Goal: Download file/media

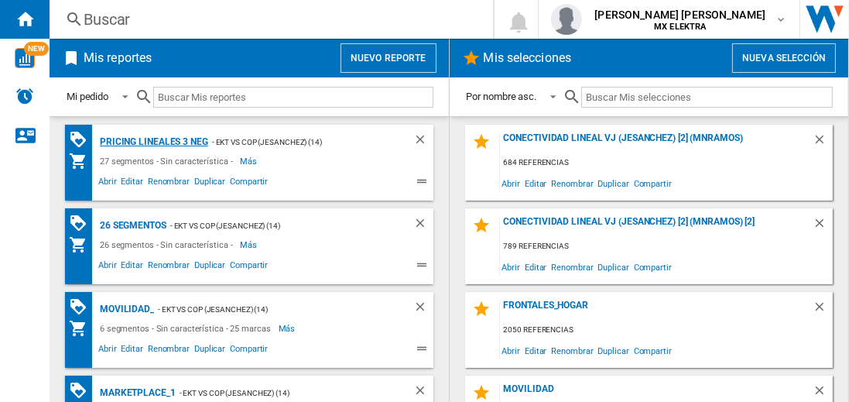
click at [153, 141] on div "Pricing lineales 3 neg" at bounding box center [152, 141] width 112 height 19
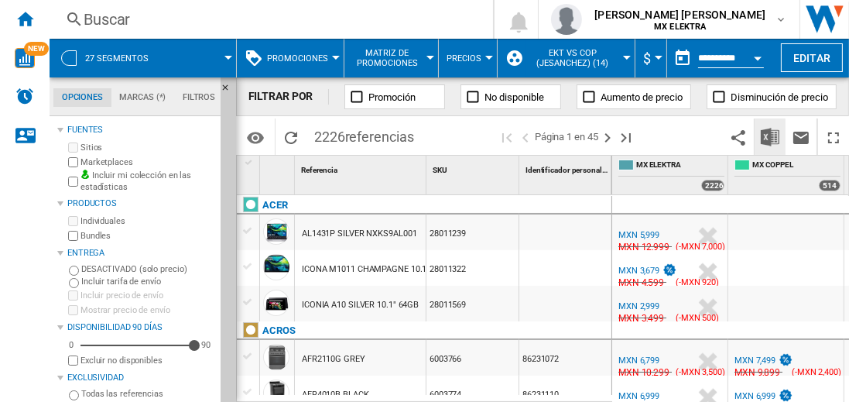
click at [771, 136] on img "Descargar en Excel" at bounding box center [770, 137] width 19 height 19
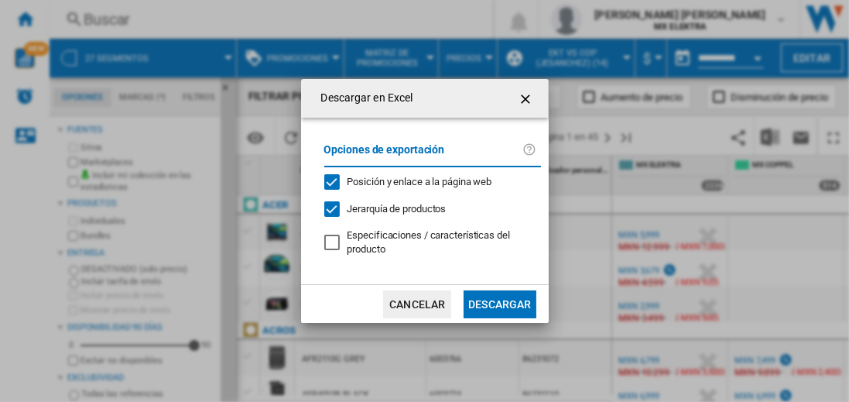
click at [499, 302] on button "Descargar" at bounding box center [500, 304] width 72 height 28
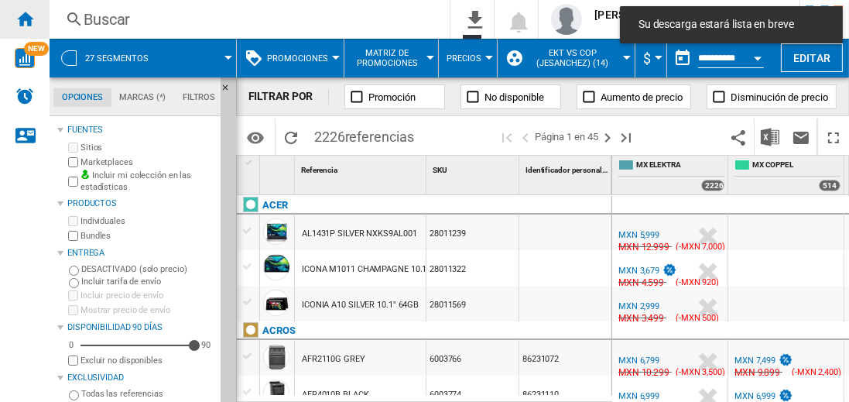
click at [25, 19] on ng-md-icon "Inicio" at bounding box center [24, 18] width 19 height 19
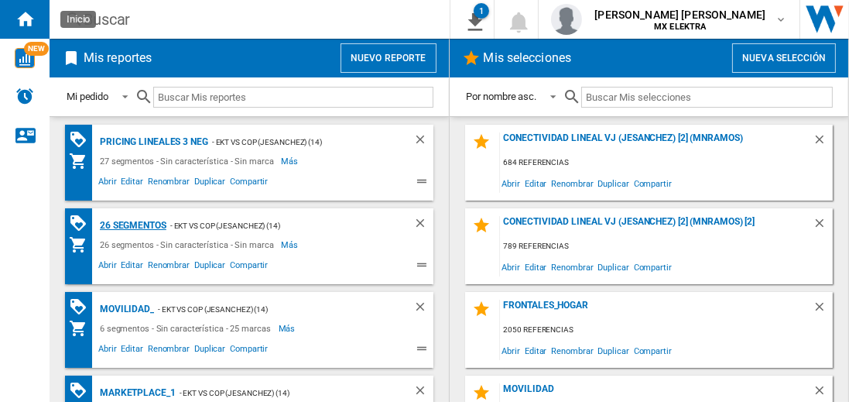
click at [134, 224] on div "26 segmentos" at bounding box center [131, 225] width 70 height 19
